Goal: Information Seeking & Learning: Find specific fact

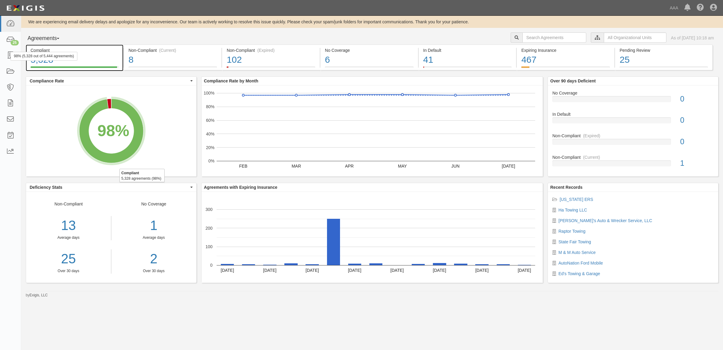
click at [11, 57] on div "98% (5,328 out of 5,444 agreements)" at bounding box center [44, 56] width 67 height 9
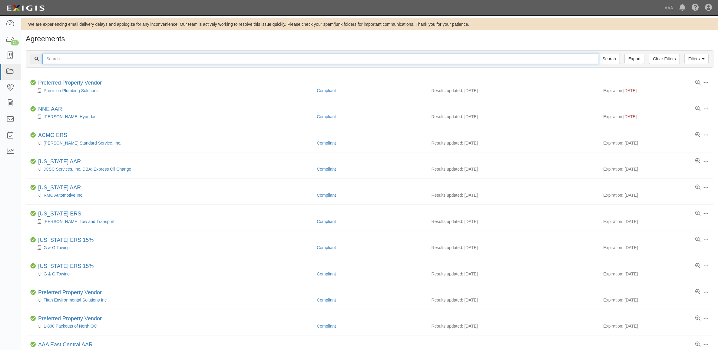
click at [144, 58] on input "text" at bounding box center [320, 59] width 556 height 10
type input "550638"
click at [598, 54] on input "Search" at bounding box center [608, 59] width 21 height 10
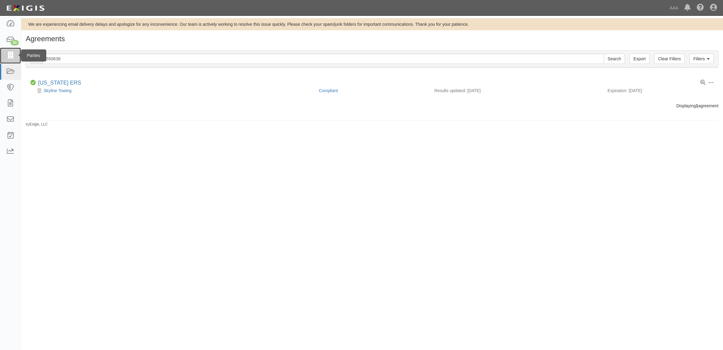
click at [5, 54] on link at bounding box center [10, 56] width 21 height 16
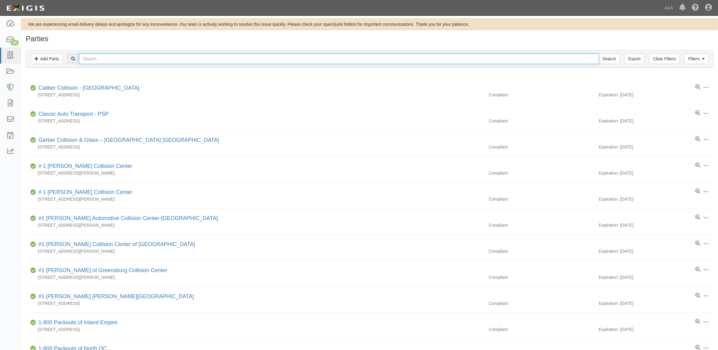
click at [92, 62] on input "text" at bounding box center [338, 59] width 519 height 10
type input "550638"
click at [598, 54] on input "Search" at bounding box center [608, 59] width 21 height 10
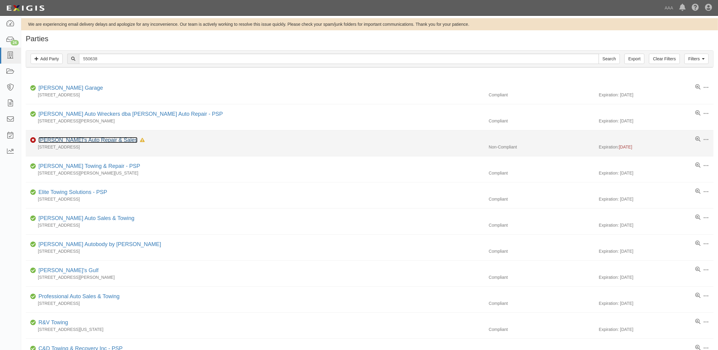
click at [75, 139] on link "[PERSON_NAME]'s Auto Repair & Sales" at bounding box center [87, 140] width 99 height 6
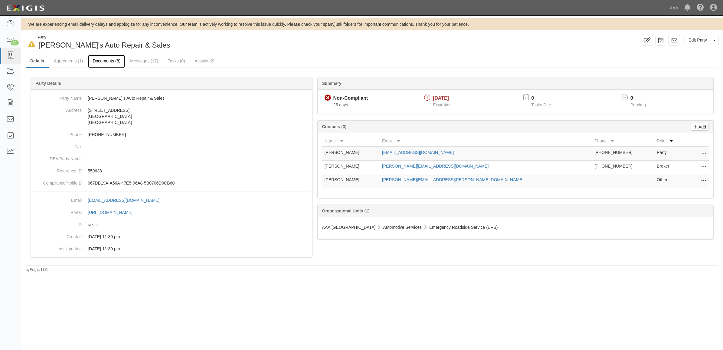
click at [105, 61] on link "Documents (8)" at bounding box center [106, 61] width 37 height 13
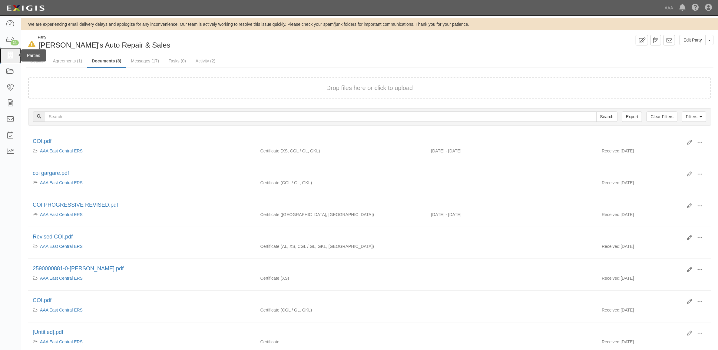
click at [14, 55] on icon at bounding box center [10, 55] width 8 height 7
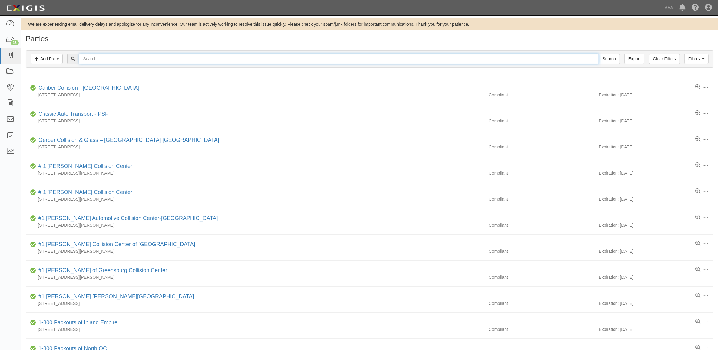
click at [151, 61] on input "text" at bounding box center [338, 59] width 519 height 10
type input "160274"
click at [598, 54] on input "Search" at bounding box center [608, 59] width 21 height 10
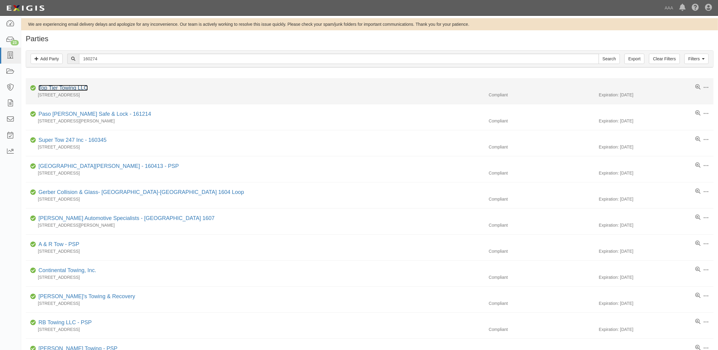
click at [77, 86] on link "Top Tier Towing LLC" at bounding box center [62, 88] width 49 height 6
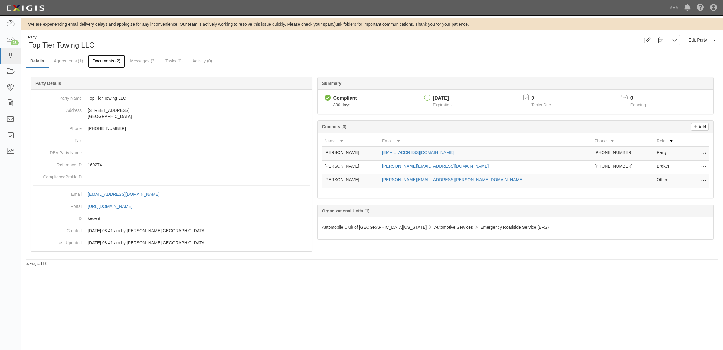
click at [117, 60] on link "Documents (2)" at bounding box center [106, 61] width 37 height 13
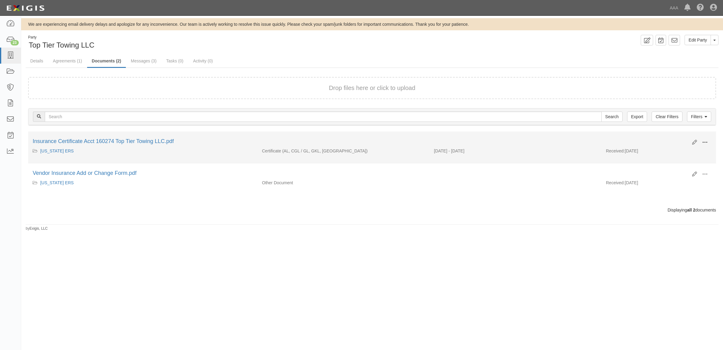
click at [704, 142] on span at bounding box center [705, 142] width 5 height 5
click at [690, 150] on link "View" at bounding box center [676, 151] width 48 height 11
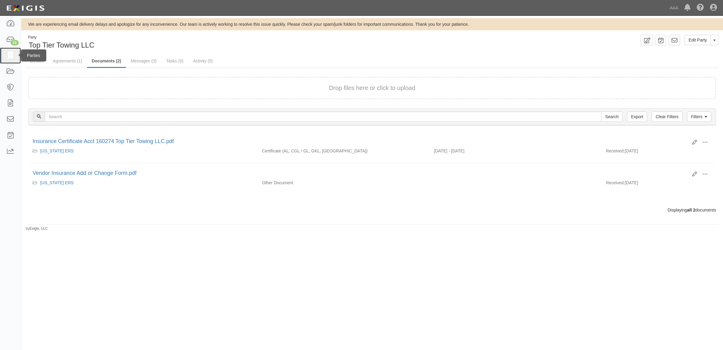
click at [12, 54] on icon at bounding box center [10, 55] width 8 height 7
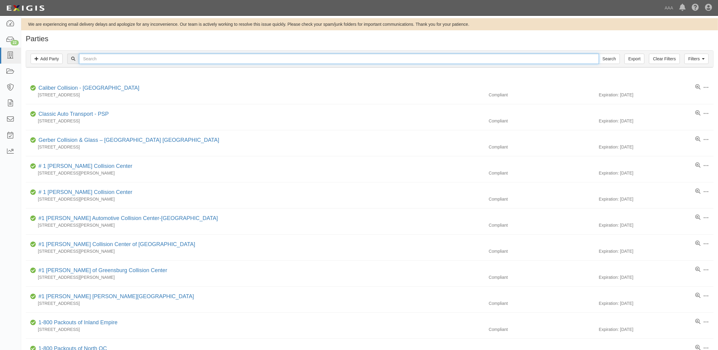
click at [164, 61] on input "text" at bounding box center [338, 59] width 519 height 10
type input "Pallens"
click at [598, 54] on input "Search" at bounding box center [608, 59] width 21 height 10
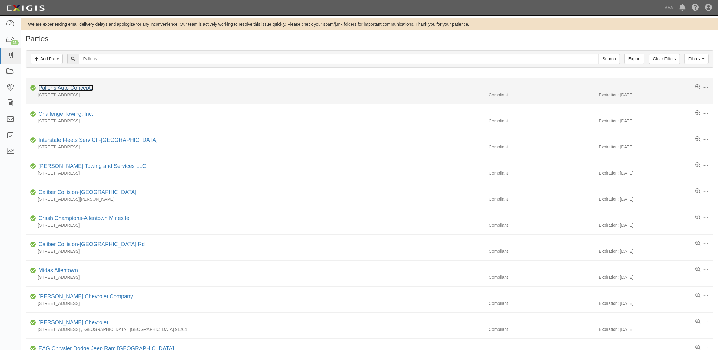
drag, startPoint x: 75, startPoint y: 87, endPoint x: 52, endPoint y: 90, distance: 23.2
click at [75, 87] on link "Pallens Auto Concepts" at bounding box center [65, 88] width 55 height 6
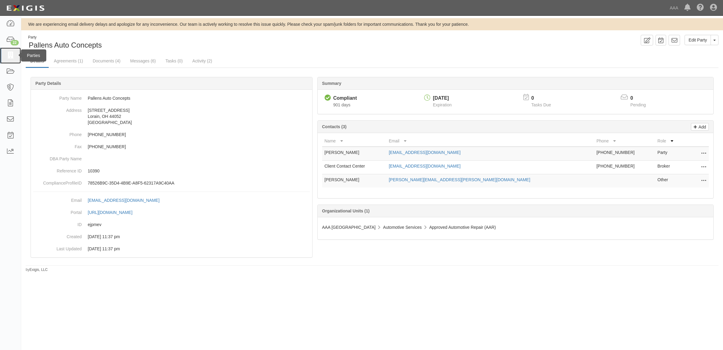
click at [12, 56] on icon at bounding box center [10, 55] width 8 height 7
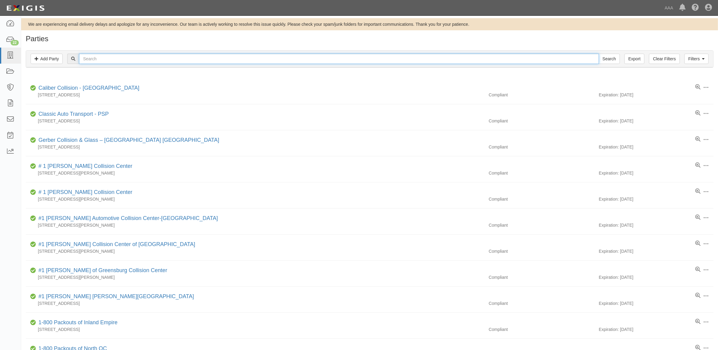
click at [82, 60] on input "text" at bounding box center [338, 59] width 519 height 10
type input "279056"
click at [598, 54] on input "Search" at bounding box center [608, 59] width 21 height 10
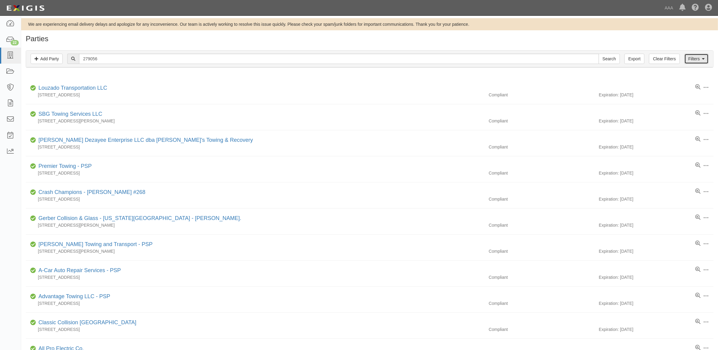
click at [691, 56] on link "Filters" at bounding box center [696, 59] width 24 height 10
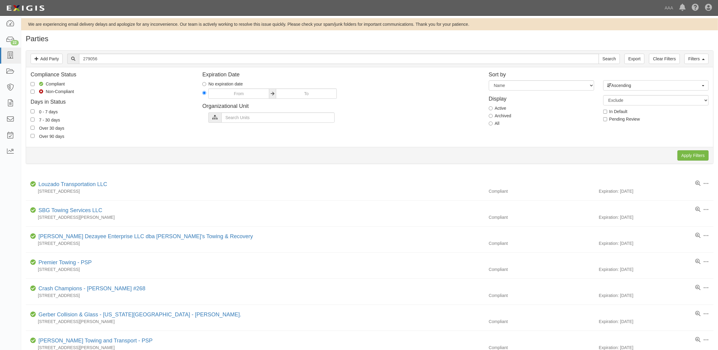
click at [493, 124] on label "All" at bounding box center [494, 123] width 11 height 6
click at [492, 124] on input "All" at bounding box center [491, 123] width 4 height 4
radio input "true"
click at [693, 154] on input "Apply Filters" at bounding box center [692, 155] width 31 height 10
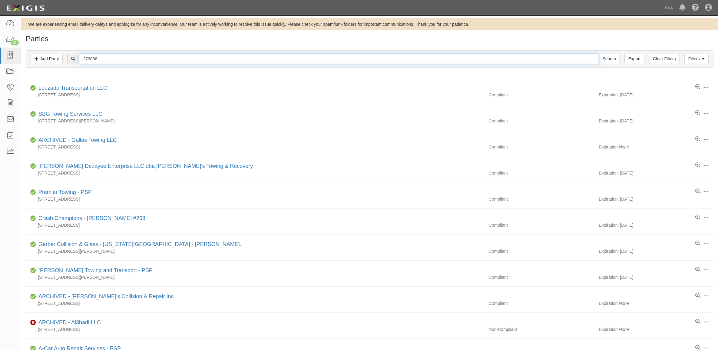
click at [105, 61] on input "279056" at bounding box center [338, 59] width 519 height 10
click at [108, 58] on input "279056" at bounding box center [338, 59] width 519 height 10
type input "[PERSON_NAME]"
click at [598, 54] on input "Search" at bounding box center [608, 59] width 21 height 10
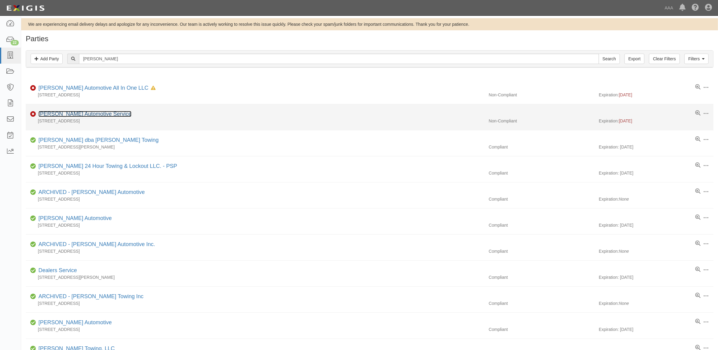
click at [85, 114] on link "Dale's Automotive Service" at bounding box center [84, 114] width 93 height 6
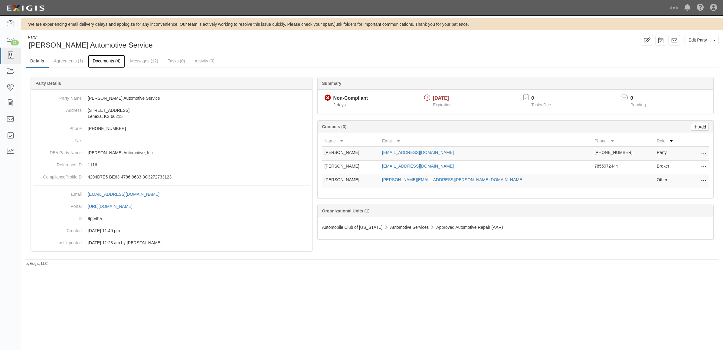
click at [116, 60] on link "Documents (4)" at bounding box center [106, 61] width 37 height 13
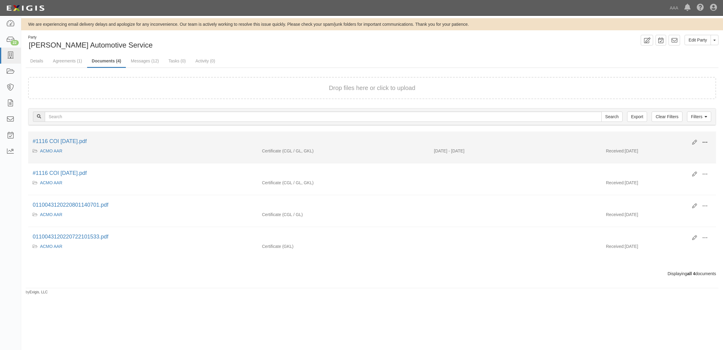
drag, startPoint x: 708, startPoint y: 143, endPoint x: 689, endPoint y: 146, distance: 18.8
click at [707, 143] on span at bounding box center [705, 142] width 5 height 5
click at [682, 149] on link "View" at bounding box center [676, 151] width 48 height 11
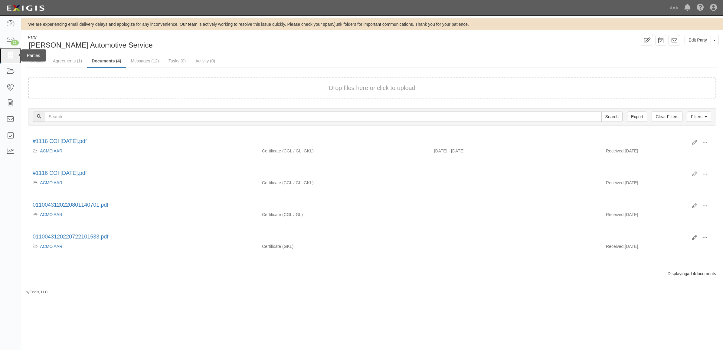
click at [15, 60] on link at bounding box center [10, 56] width 21 height 16
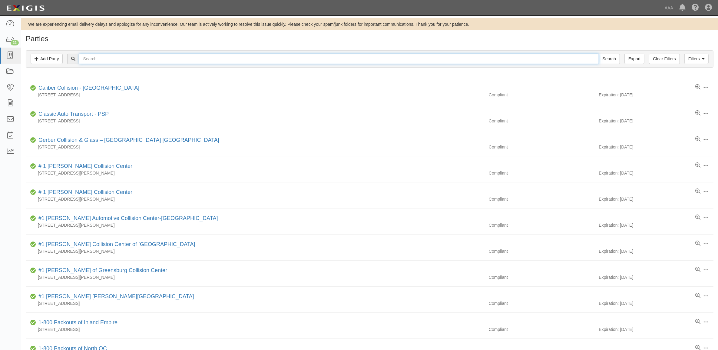
drag, startPoint x: 111, startPoint y: 60, endPoint x: 111, endPoint y: 72, distance: 12.1
click at [111, 60] on input "text" at bounding box center [338, 59] width 519 height 10
click at [117, 55] on input "text" at bounding box center [338, 59] width 519 height 10
paste input "550638"
type input "550638"
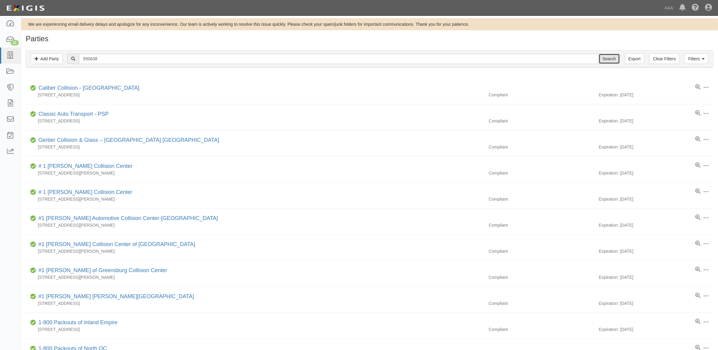
drag, startPoint x: 613, startPoint y: 58, endPoint x: 608, endPoint y: 59, distance: 5.3
click at [612, 58] on input "Search" at bounding box center [608, 59] width 21 height 10
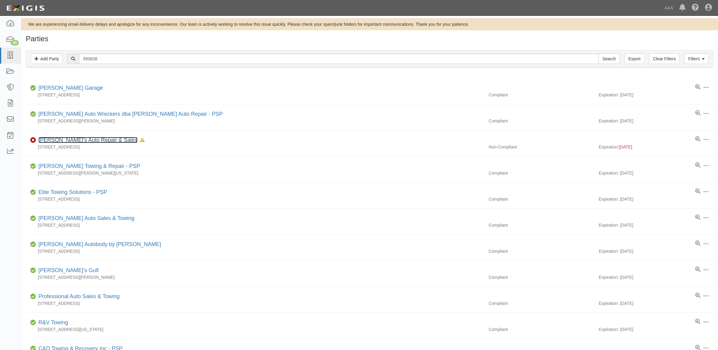
click at [85, 140] on link "[PERSON_NAME]'s Auto Repair & Sales" at bounding box center [87, 140] width 99 height 6
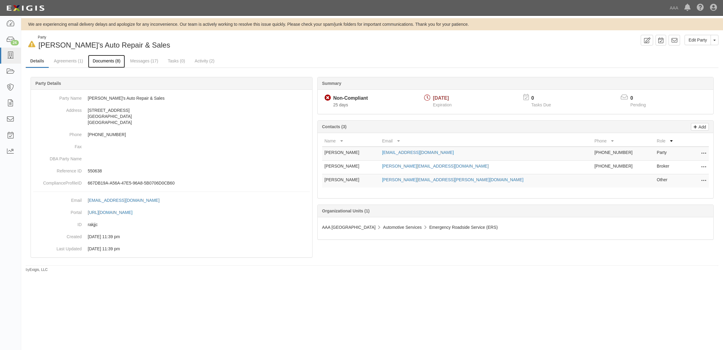
click at [100, 61] on link "Documents (8)" at bounding box center [106, 61] width 37 height 13
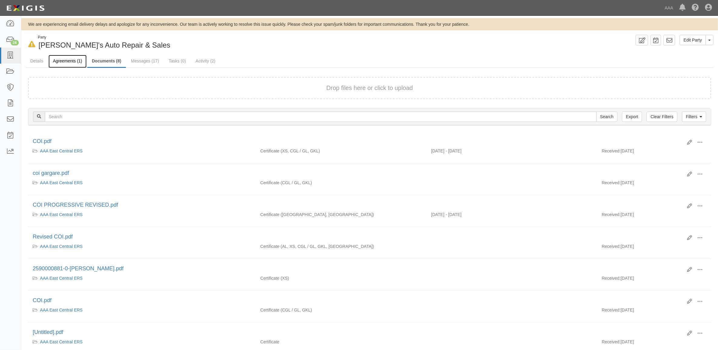
click at [69, 59] on link "Agreements (1)" at bounding box center [67, 61] width 38 height 13
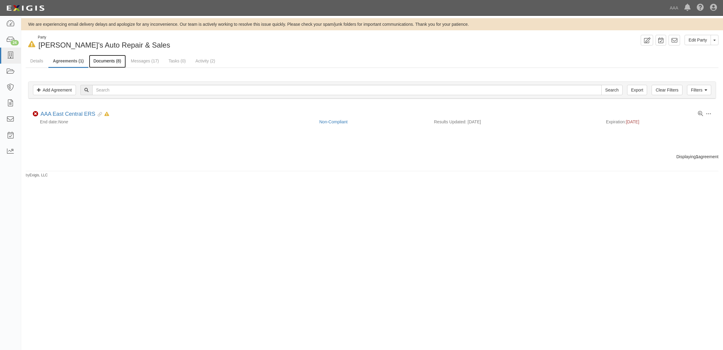
click at [95, 58] on link "Documents (8)" at bounding box center [107, 61] width 37 height 13
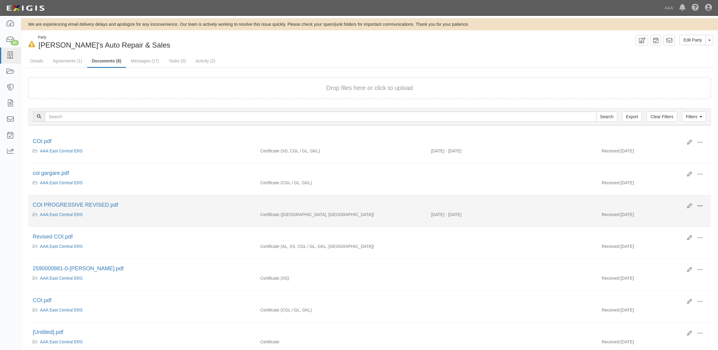
drag, startPoint x: 697, startPoint y: 208, endPoint x: 687, endPoint y: 210, distance: 10.4
click at [697, 208] on span at bounding box center [699, 205] width 5 height 5
click at [674, 212] on link "View" at bounding box center [670, 214] width 48 height 11
drag, startPoint x: 699, startPoint y: 205, endPoint x: 691, endPoint y: 211, distance: 9.5
click at [699, 205] on span at bounding box center [699, 205] width 5 height 5
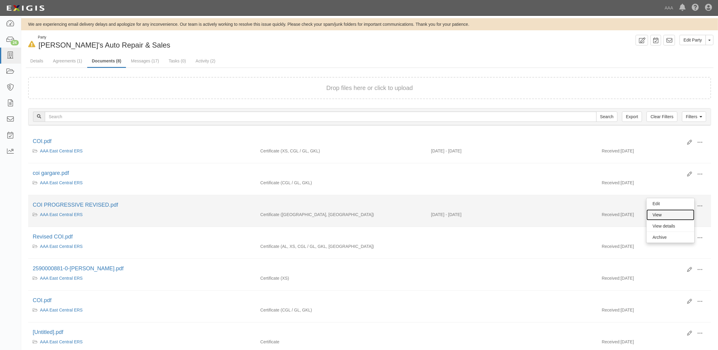
click at [680, 214] on link "View" at bounding box center [670, 214] width 48 height 11
